Goal: Task Accomplishment & Management: Manage account settings

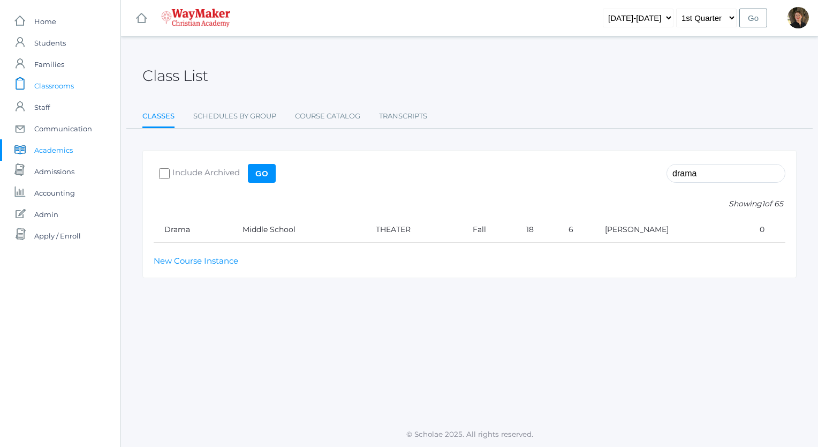
click at [58, 86] on span "Classrooms" at bounding box center [54, 85] width 40 height 21
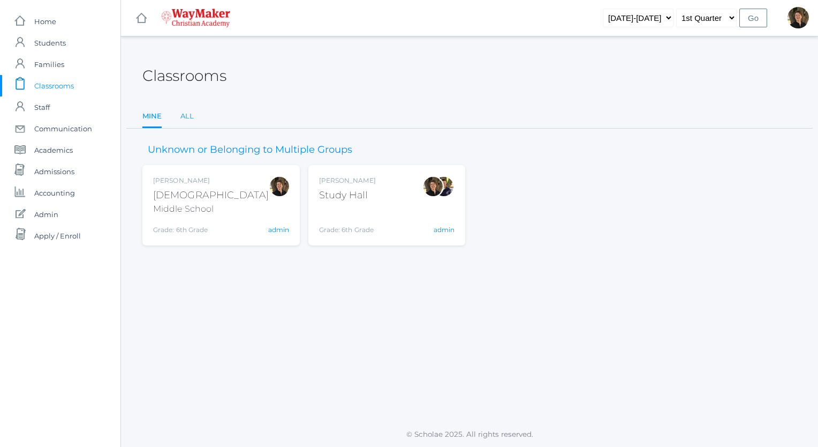
click at [185, 116] on link "All" at bounding box center [186, 115] width 13 height 21
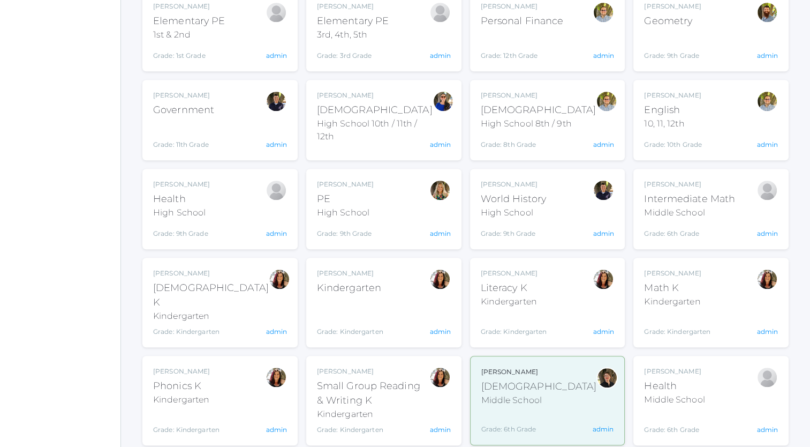
scroll to position [913, 0]
click at [272, 326] on link "admin" at bounding box center [276, 330] width 21 height 8
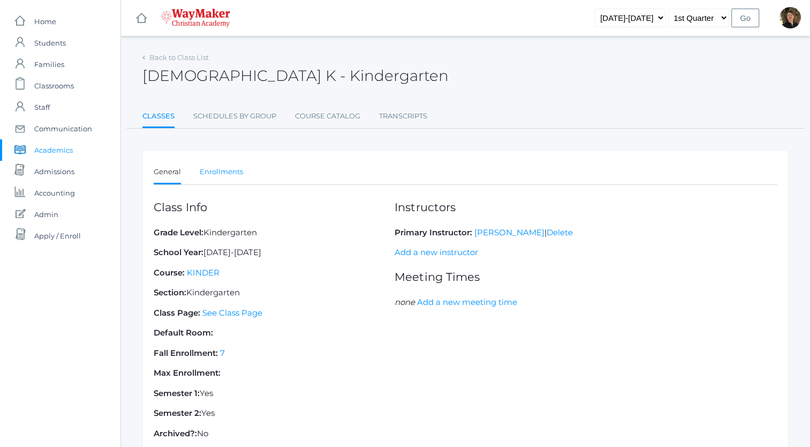
click at [218, 171] on link "Enrollments" at bounding box center [221, 171] width 43 height 21
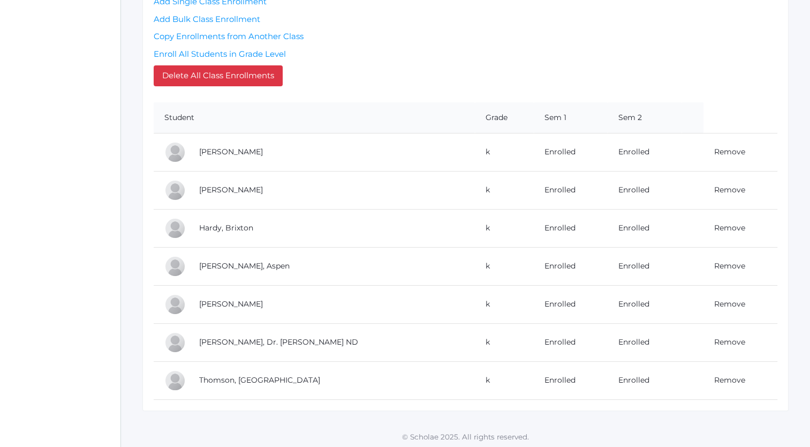
scroll to position [240, 0]
click at [714, 303] on link "Remove" at bounding box center [729, 304] width 31 height 10
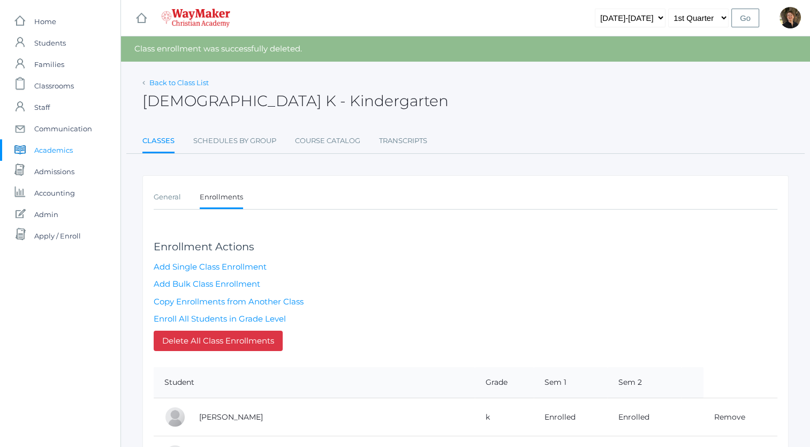
click at [173, 82] on link "Back to Class List" at bounding box center [178, 82] width 59 height 9
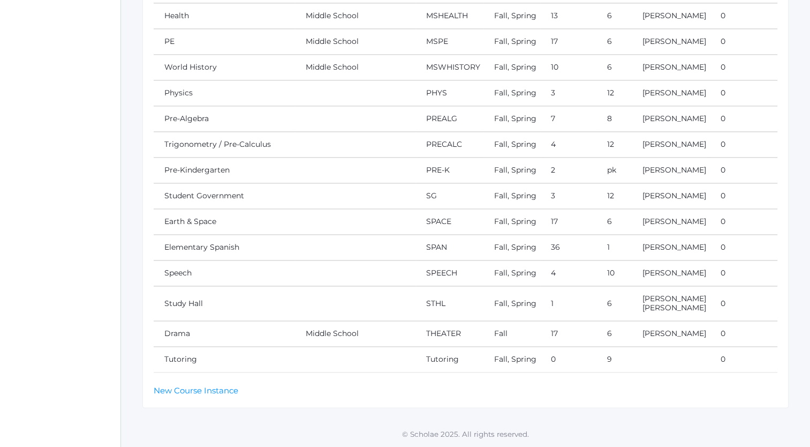
scroll to position [1595, 0]
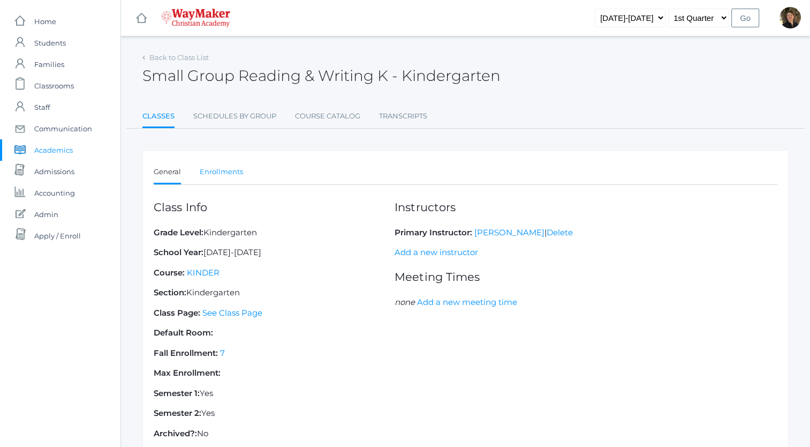
click at [221, 173] on link "Enrollments" at bounding box center [221, 171] width 43 height 21
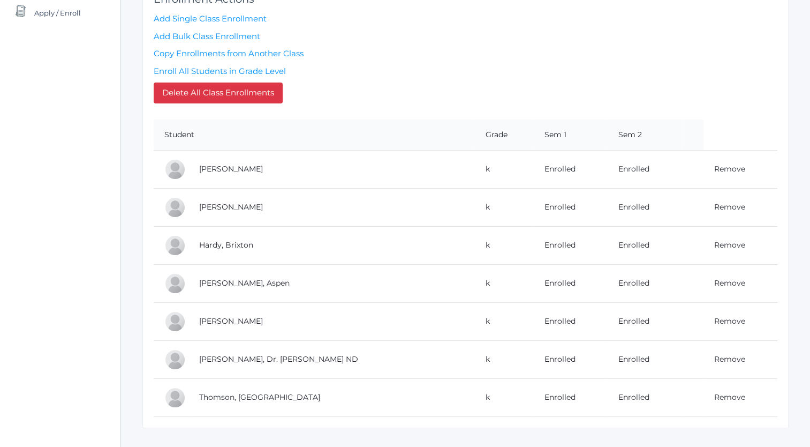
scroll to position [240, 0]
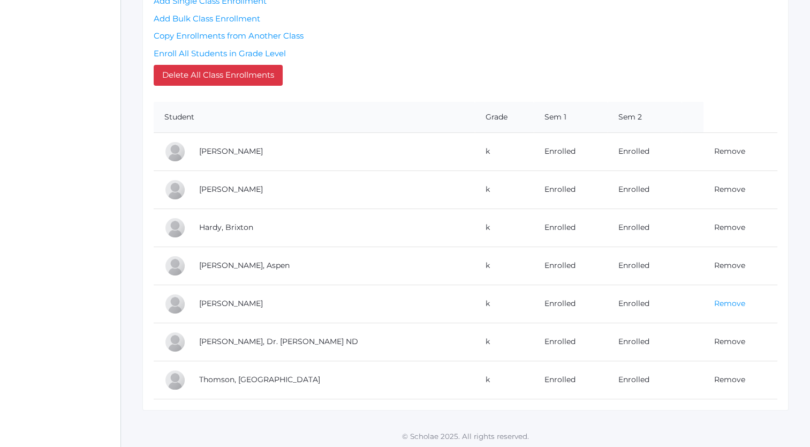
click at [717, 303] on link "Remove" at bounding box center [729, 303] width 31 height 10
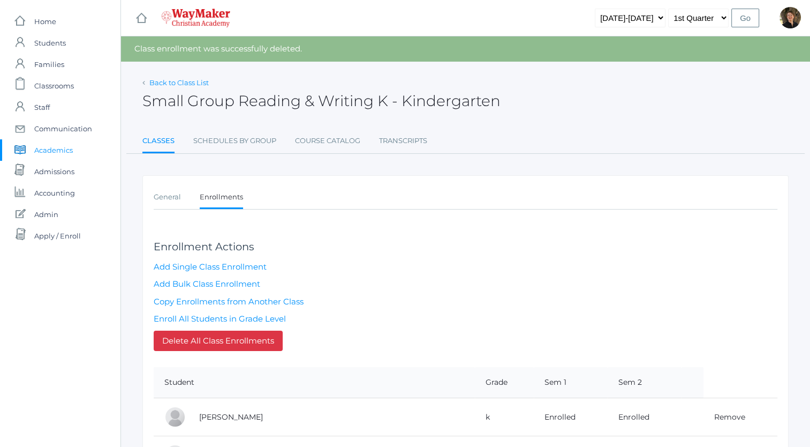
click at [159, 80] on link "Back to Class List" at bounding box center [178, 82] width 59 height 9
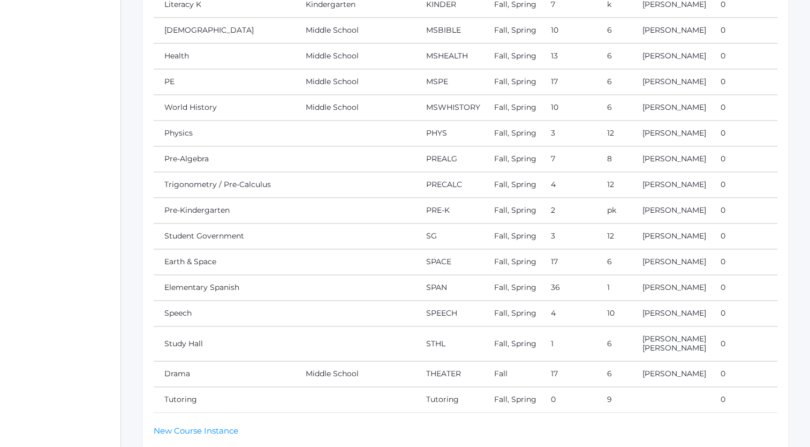
scroll to position [1516, 0]
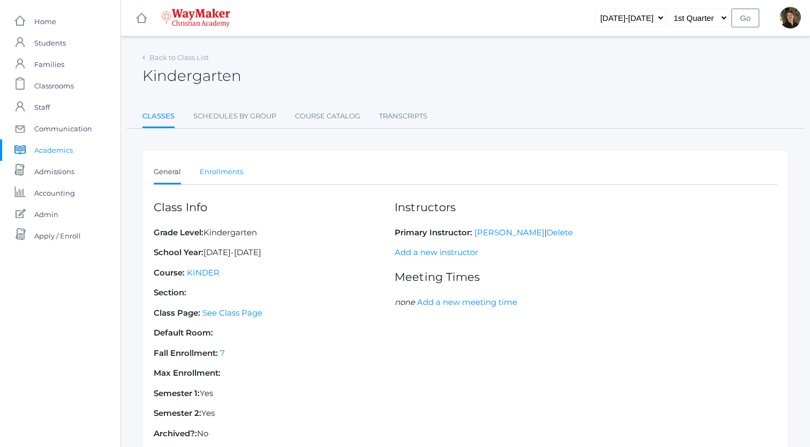
click at [223, 175] on link "Enrollments" at bounding box center [221, 171] width 43 height 21
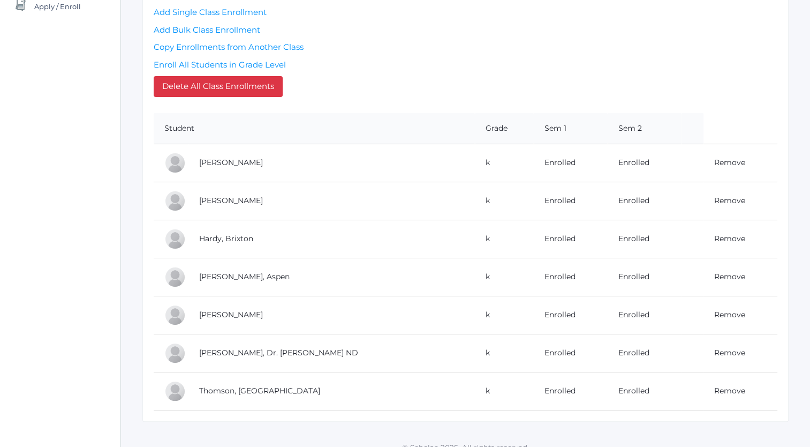
scroll to position [240, 0]
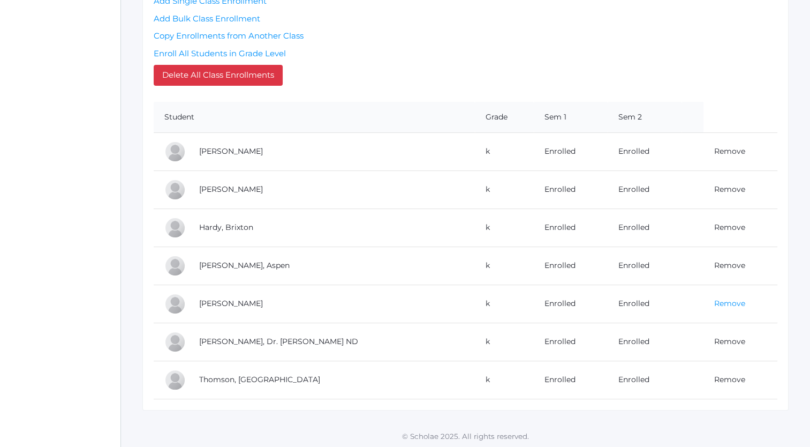
click at [721, 303] on link "Remove" at bounding box center [729, 303] width 31 height 10
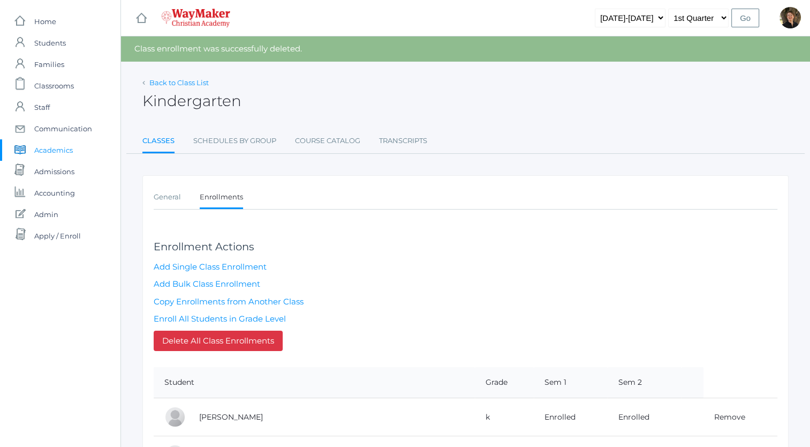
click at [166, 82] on link "Back to Class List" at bounding box center [178, 82] width 59 height 9
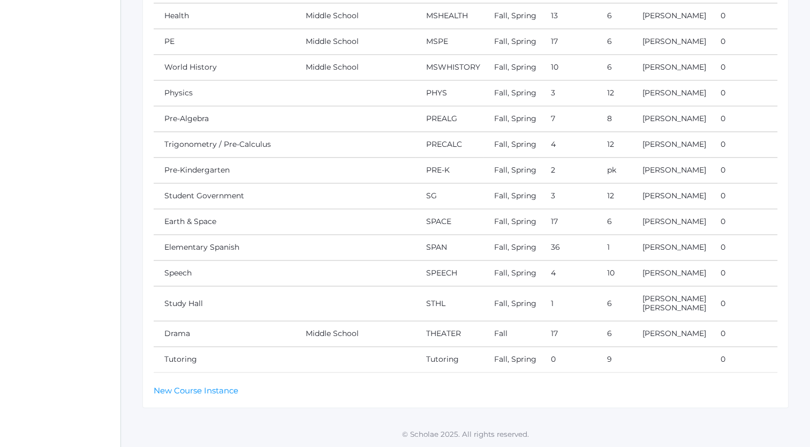
scroll to position [1705, 0]
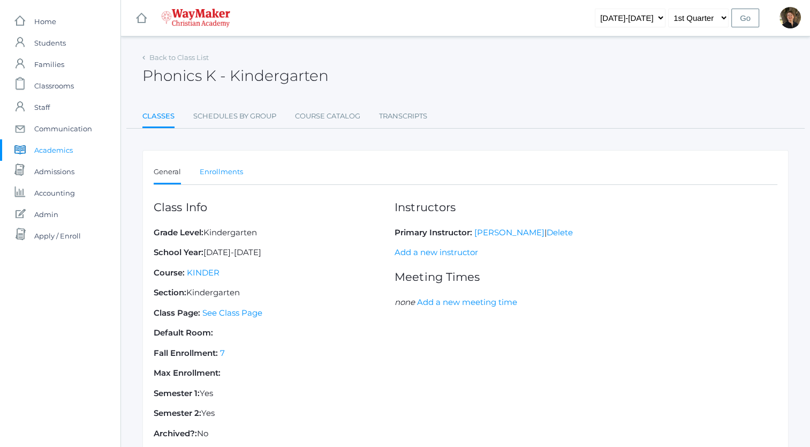
click at [223, 173] on link "Enrollments" at bounding box center [221, 171] width 43 height 21
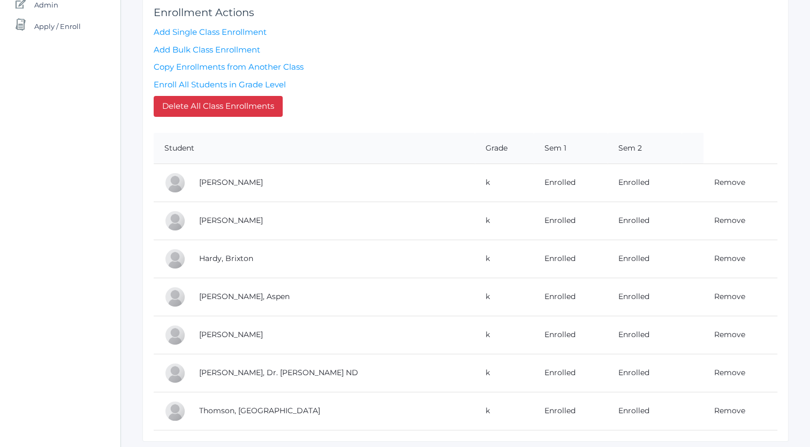
scroll to position [240, 0]
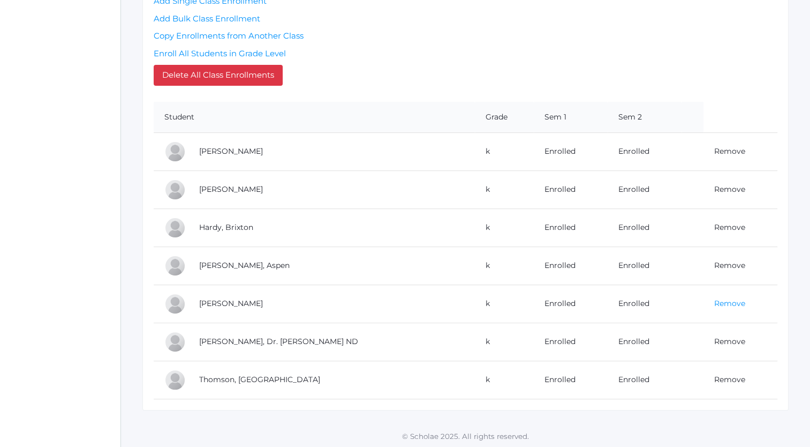
click at [721, 301] on link "Remove" at bounding box center [729, 303] width 31 height 10
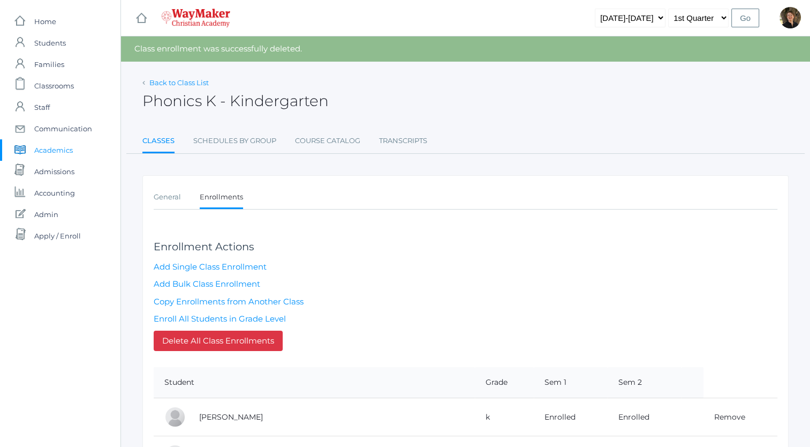
click at [181, 81] on link "Back to Class List" at bounding box center [178, 82] width 59 height 9
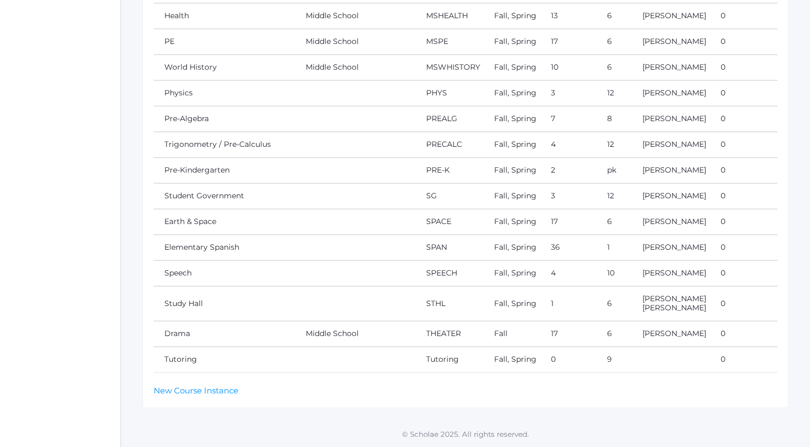
scroll to position [1709, 0]
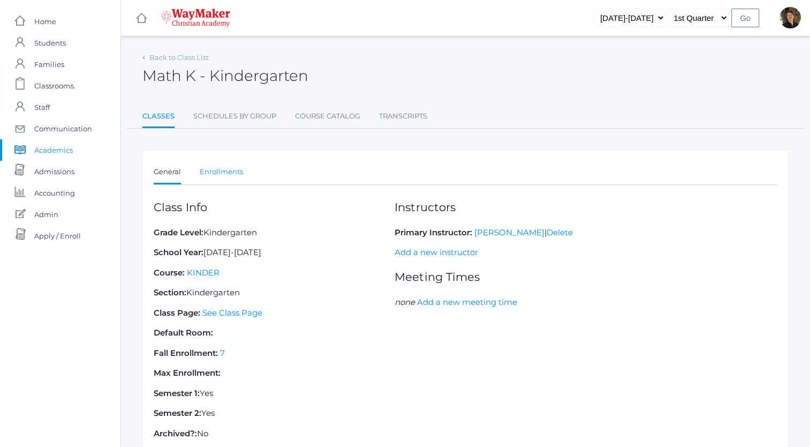
click at [225, 168] on link "Enrollments" at bounding box center [221, 171] width 43 height 21
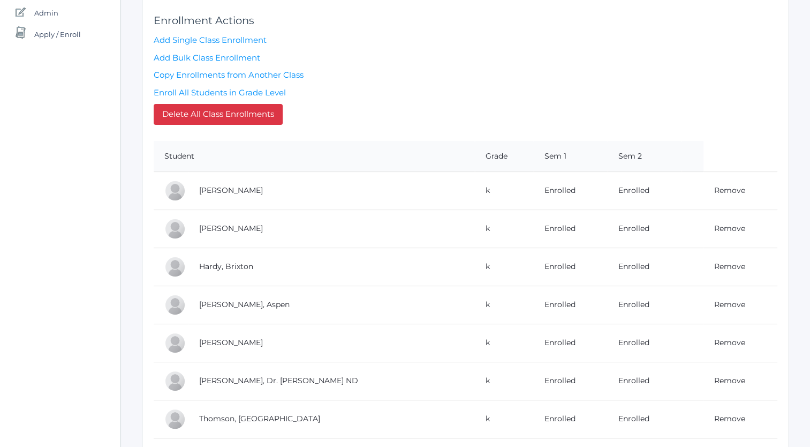
scroll to position [240, 0]
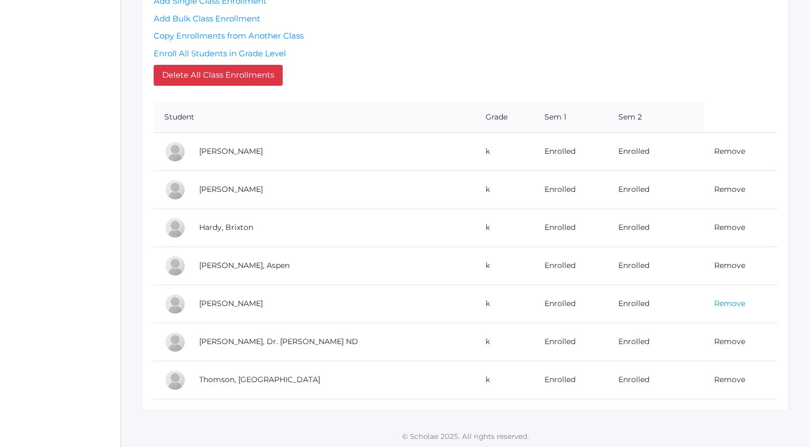
click at [714, 301] on link "Remove" at bounding box center [729, 303] width 31 height 10
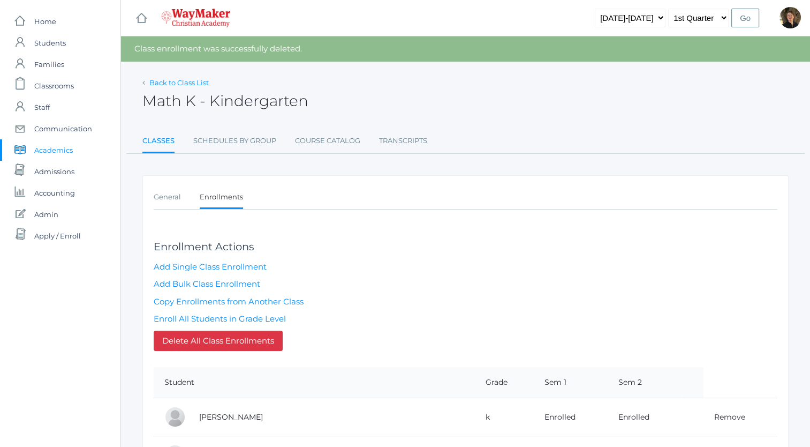
click at [173, 85] on link "Back to Class List" at bounding box center [178, 82] width 59 height 9
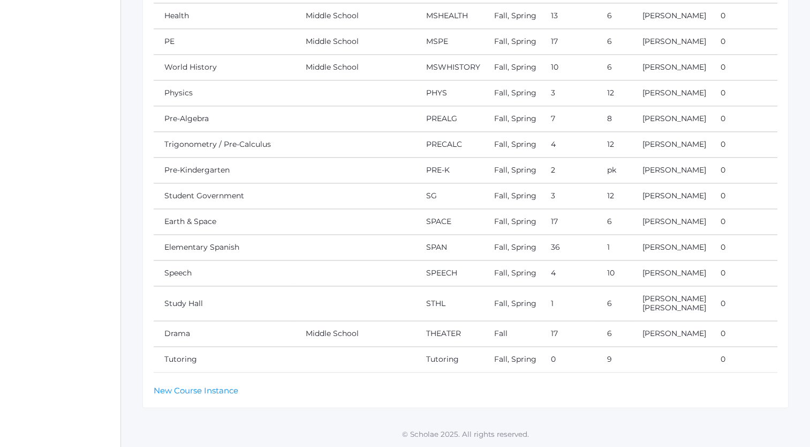
scroll to position [1816, 0]
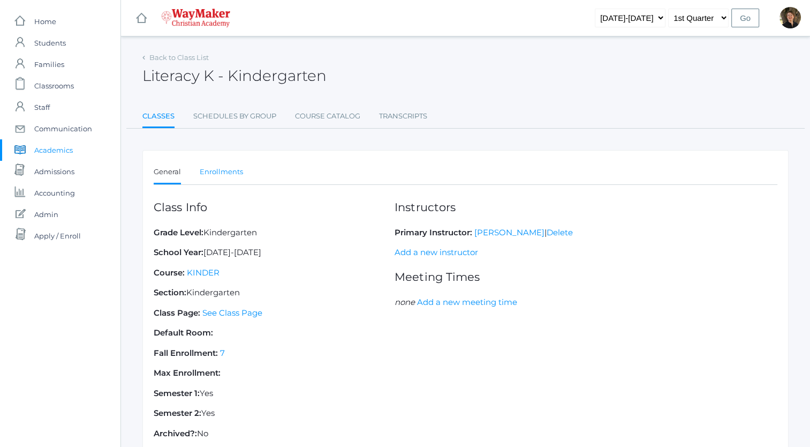
click at [216, 171] on link "Enrollments" at bounding box center [221, 171] width 43 height 21
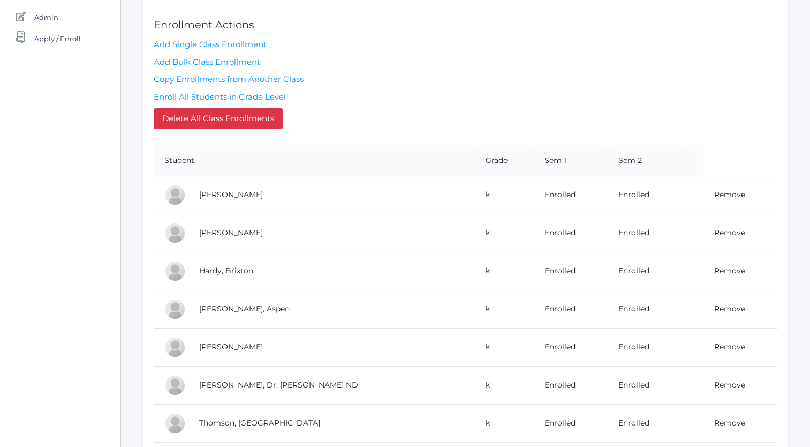
scroll to position [240, 0]
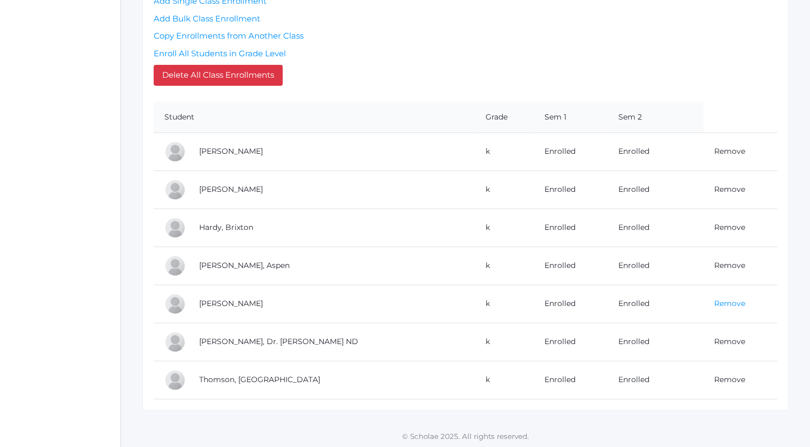
click at [721, 300] on link "Remove" at bounding box center [729, 303] width 31 height 10
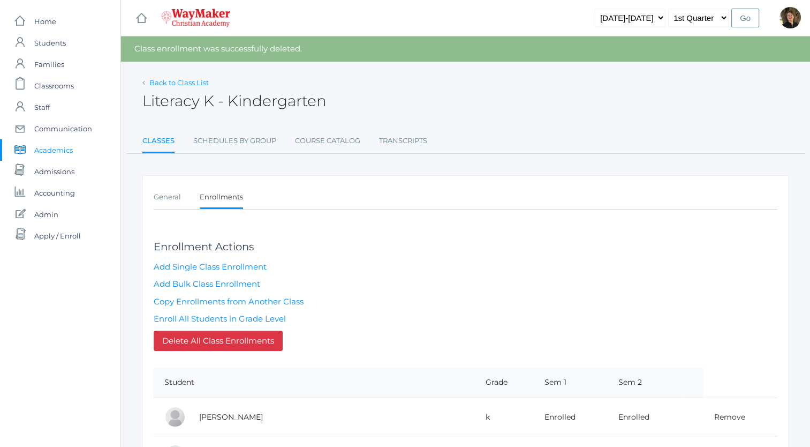
click at [175, 83] on link "Back to Class List" at bounding box center [178, 82] width 59 height 9
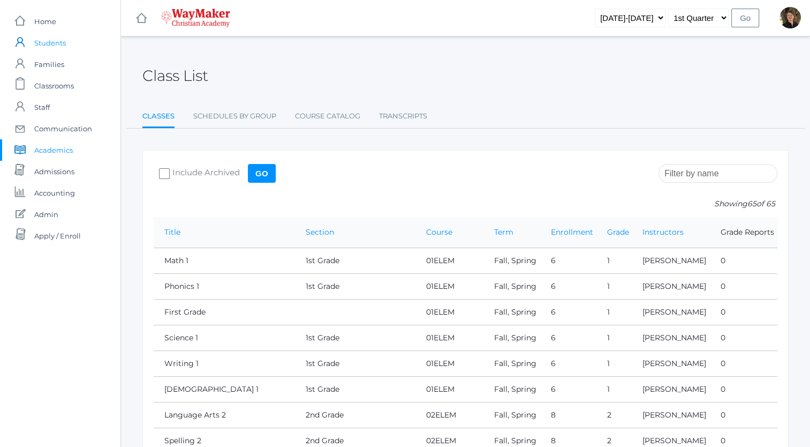
click at [42, 41] on span "Students" at bounding box center [50, 42] width 32 height 21
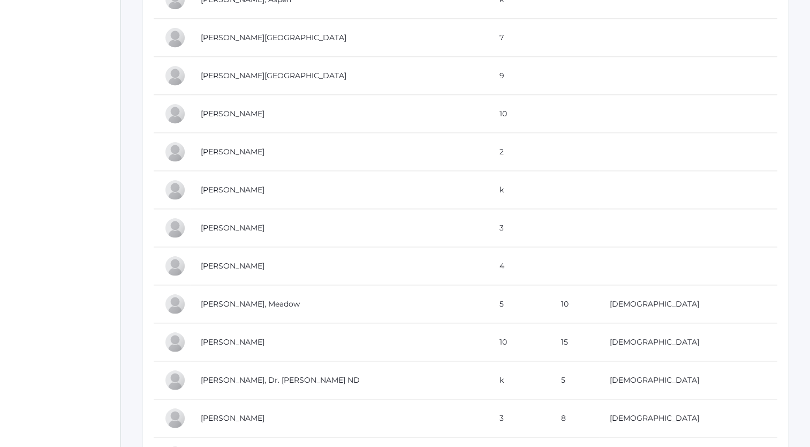
scroll to position [1477, 0]
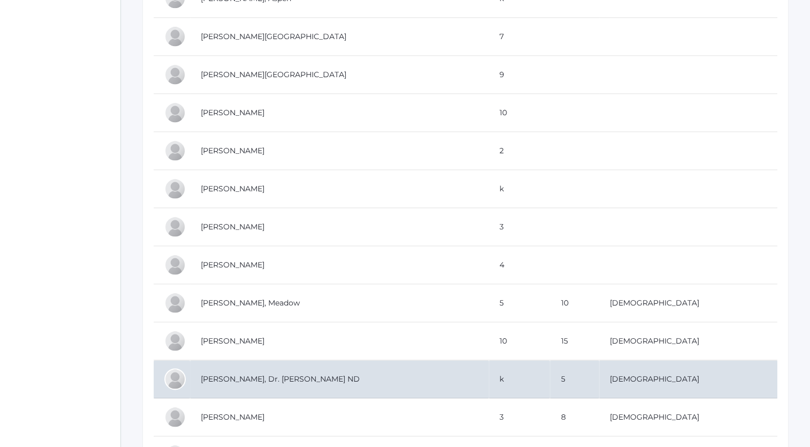
click at [215, 373] on td "Lehman, Dr. Michael Lehman ND" at bounding box center [339, 379] width 299 height 38
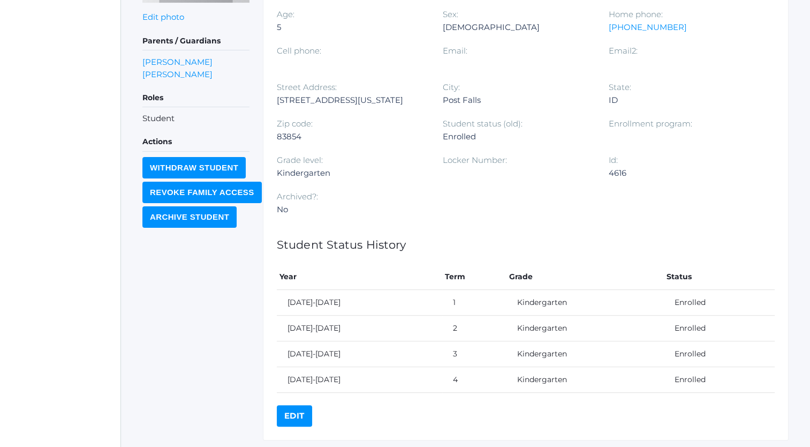
scroll to position [285, 0]
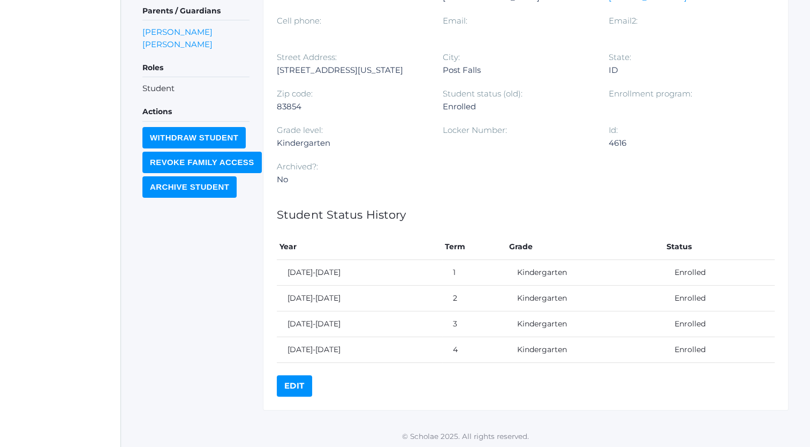
click at [289, 382] on link "Edit" at bounding box center [294, 385] width 35 height 21
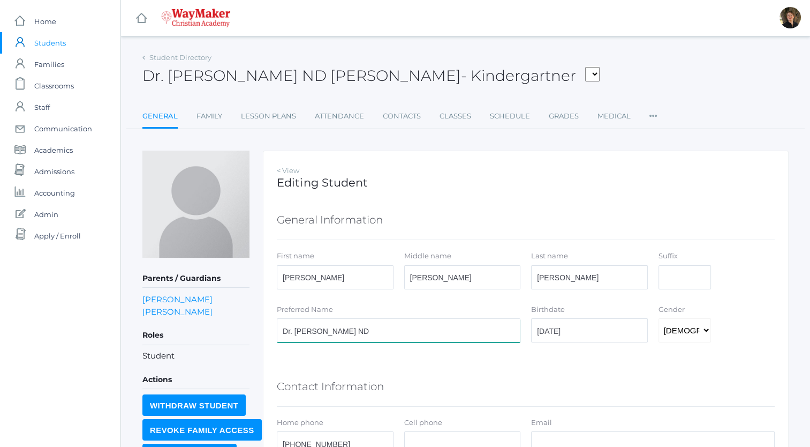
drag, startPoint x: 393, startPoint y: 333, endPoint x: 261, endPoint y: 331, distance: 132.3
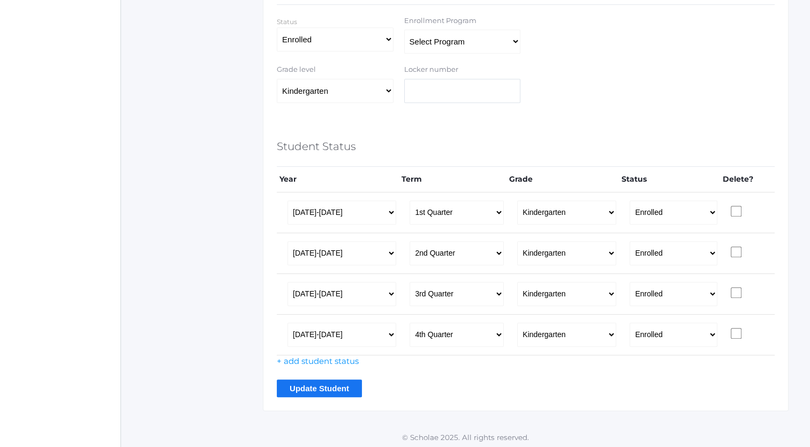
scroll to position [675, 0]
type input "[PERSON_NAME]"
click at [328, 380] on input "Update Student" at bounding box center [319, 388] width 85 height 18
